Goal: Task Accomplishment & Management: Use online tool/utility

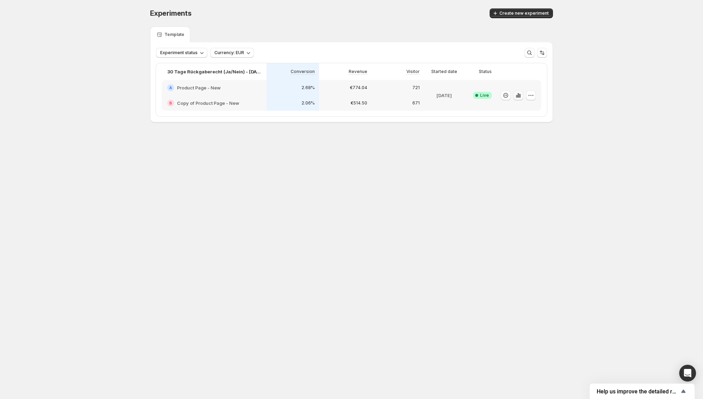
click at [519, 94] on icon "button" at bounding box center [518, 95] width 7 height 7
